Goal: Task Accomplishment & Management: Manage account settings

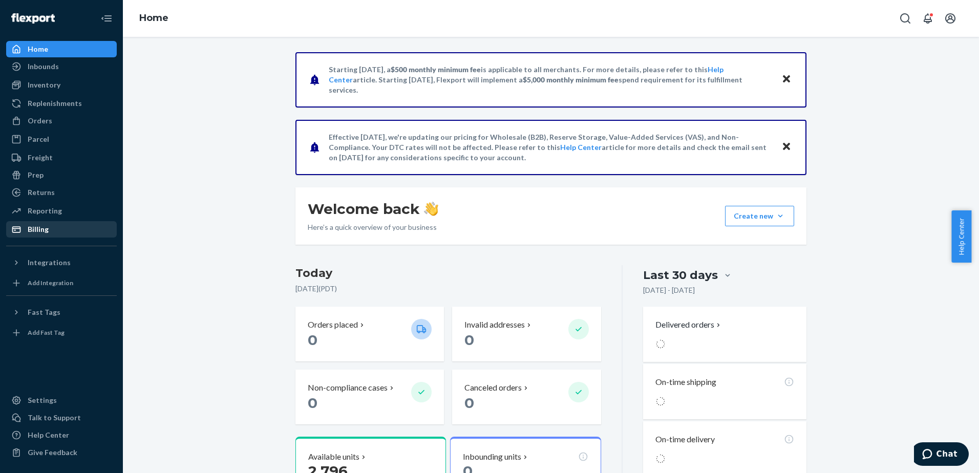
click at [44, 229] on div "Billing" at bounding box center [38, 229] width 21 height 10
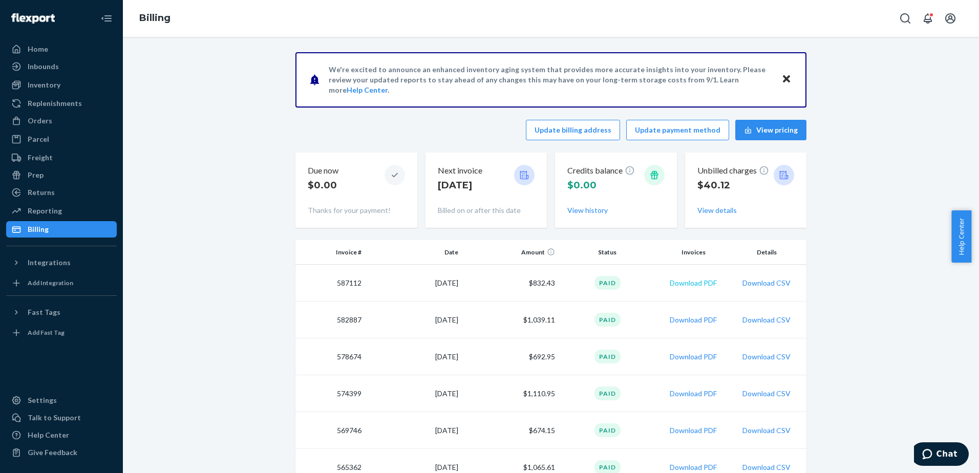
click at [683, 283] on button "Download PDF" at bounding box center [692, 283] width 47 height 10
click at [951, 17] on icon "Open account menu" at bounding box center [950, 18] width 10 height 10
drag, startPoint x: 873, startPoint y: 100, endPoint x: 861, endPoint y: 86, distance: 18.2
click at [888, 111] on div "Log out" at bounding box center [926, 120] width 77 height 19
